Goal: Information Seeking & Learning: Learn about a topic

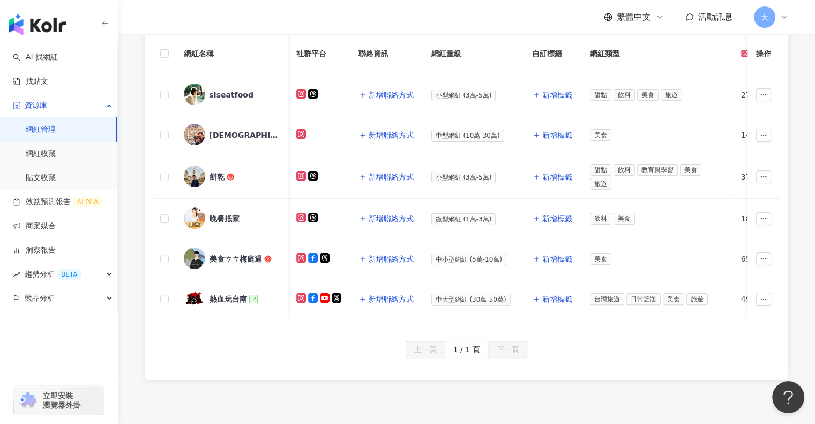
scroll to position [0, 309]
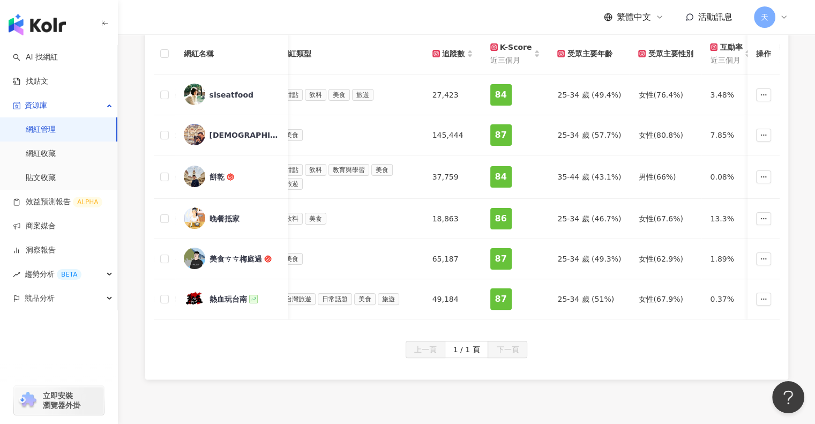
click at [131, 99] on div "所有網紅 幣別 ： 新台幣 ( TWD ) 設定欄位 網紅名稱 社群平台 聯絡資訊 網紅量級 自訂標籤 網紅類型 追蹤數 K-Score 近三個月 受眾主要年…" at bounding box center [467, 185] width 686 height 390
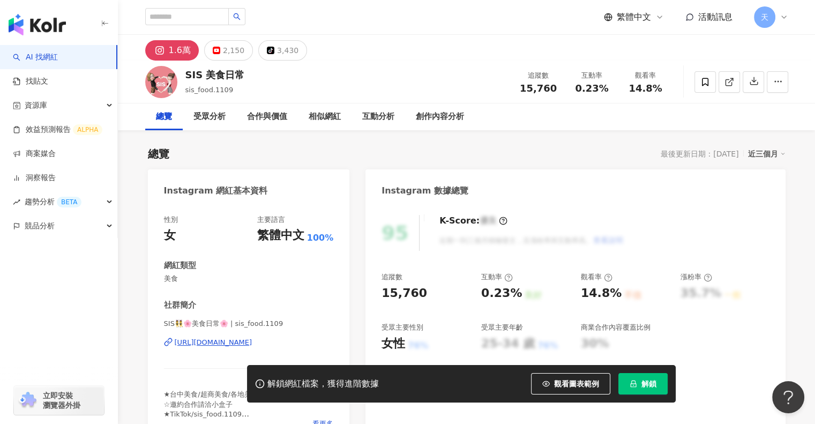
click at [455, 17] on div "素食少女 2,751 追蹤者 搜尋名稱、敘述、貼文含有關鍵字 “ 素食少女 ” 的網紅 繁體中文 活動訊息 天" at bounding box center [466, 17] width 643 height 34
